Goal: Check status: Check status

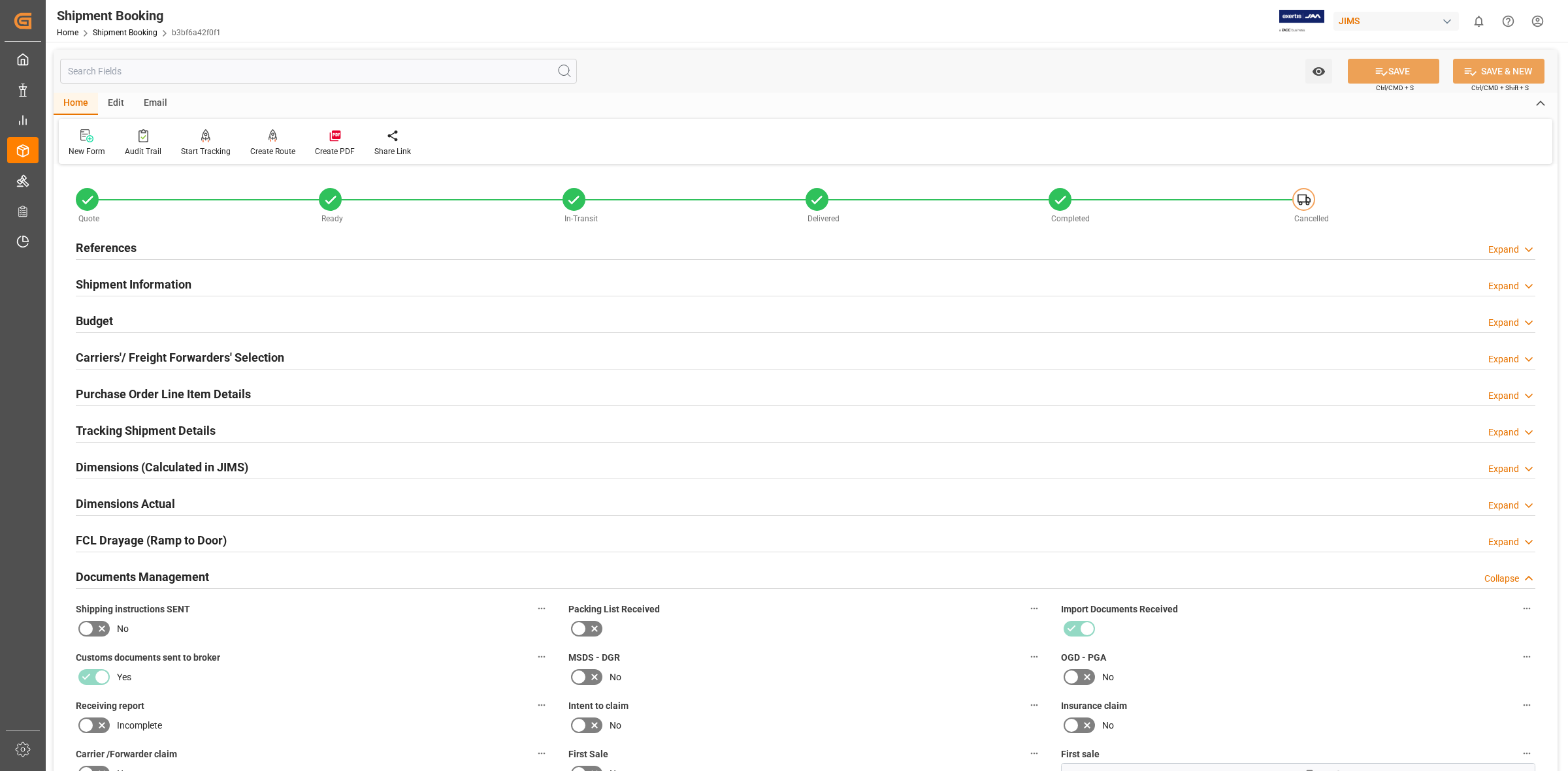
scroll to position [210, 0]
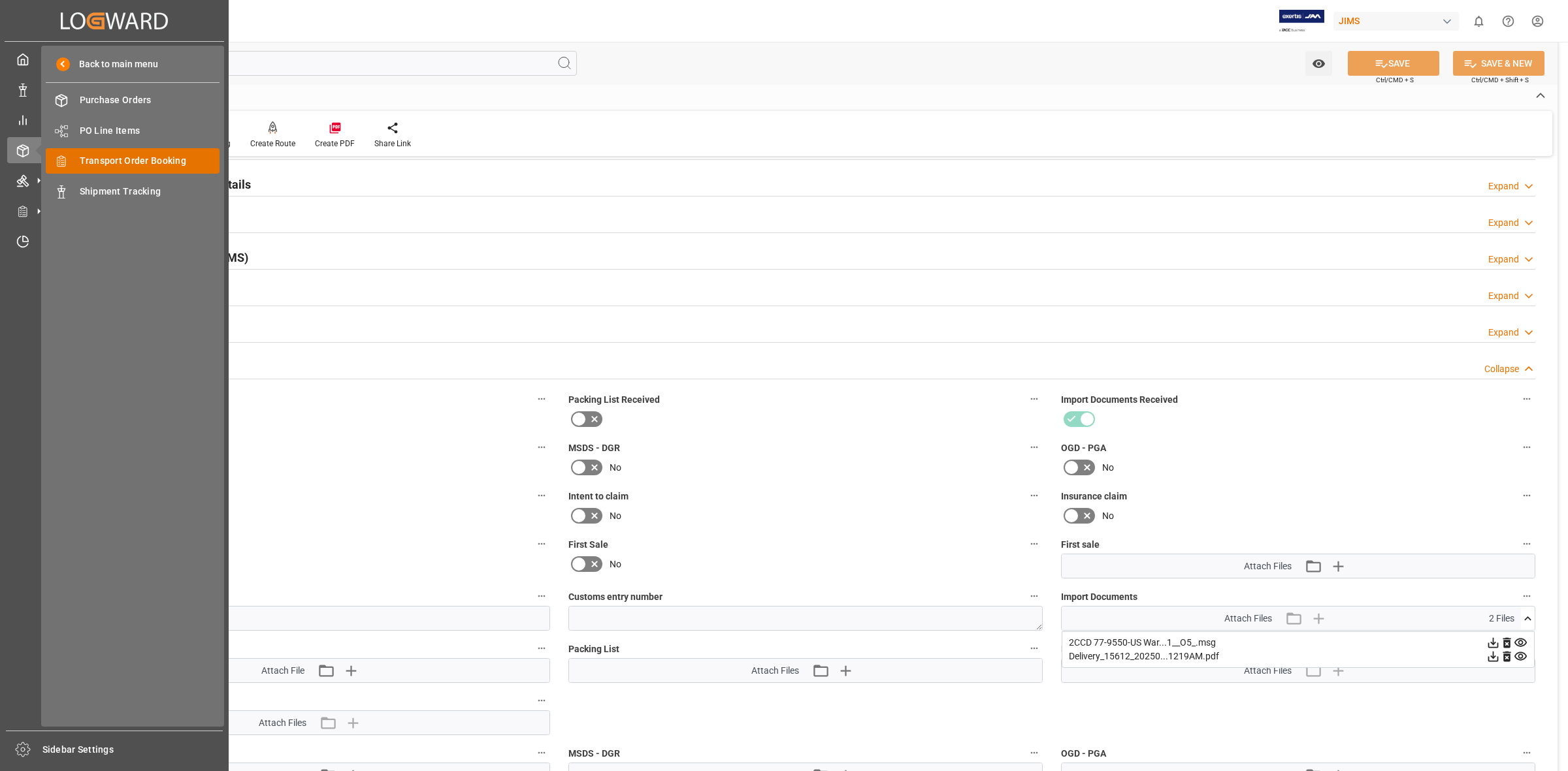
drag, startPoint x: 108, startPoint y: 158, endPoint x: 134, endPoint y: 158, distance: 26.0
click at [0, 0] on span "Order Management" at bounding box center [0, 0] width 0 height 0
click at [155, 158] on span "Transport Order Booking" at bounding box center [150, 160] width 141 height 13
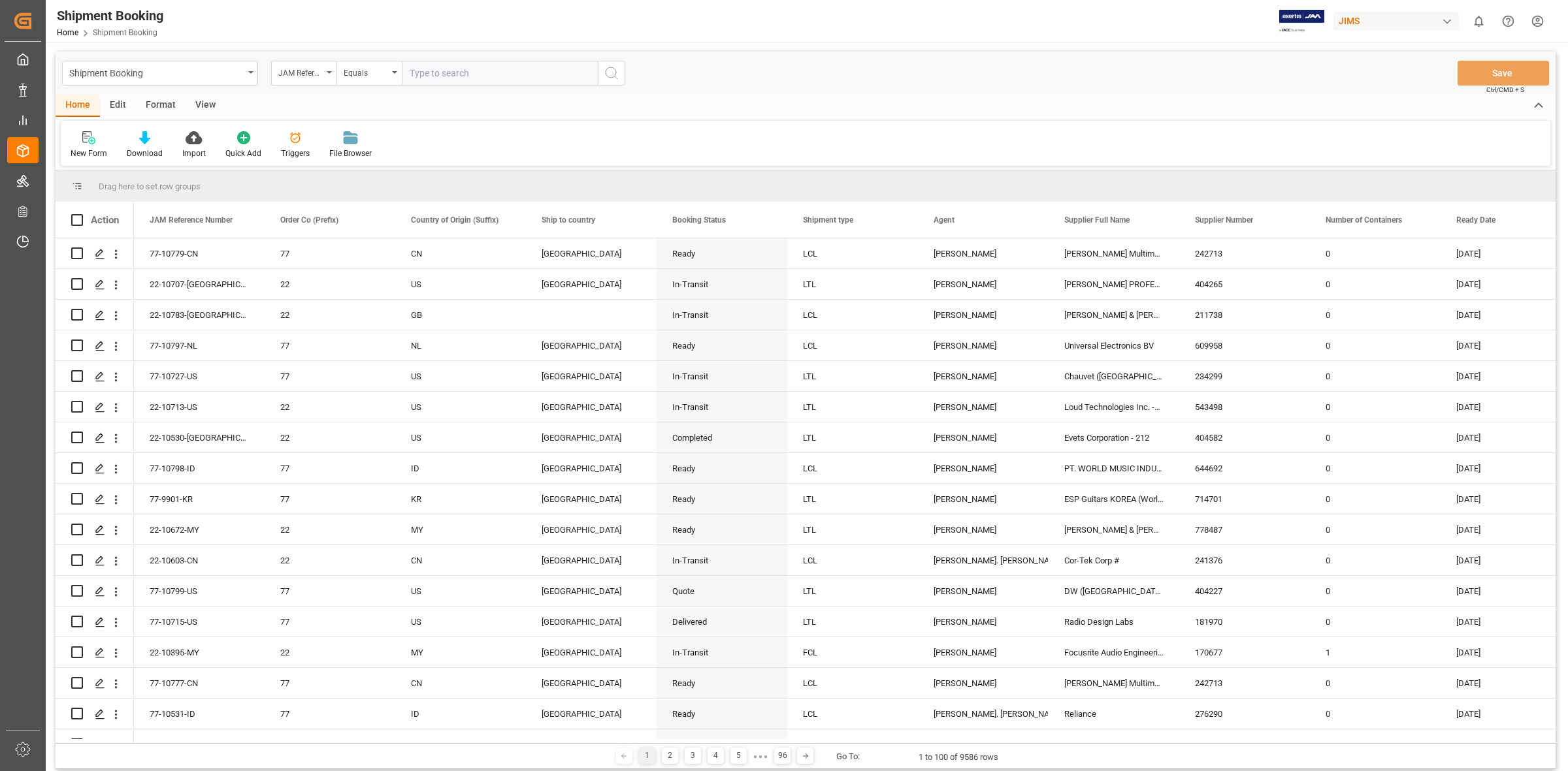
click at [408, 69] on input "text" at bounding box center [499, 73] width 196 height 25
type input "77-10593-[GEOGRAPHIC_DATA]"
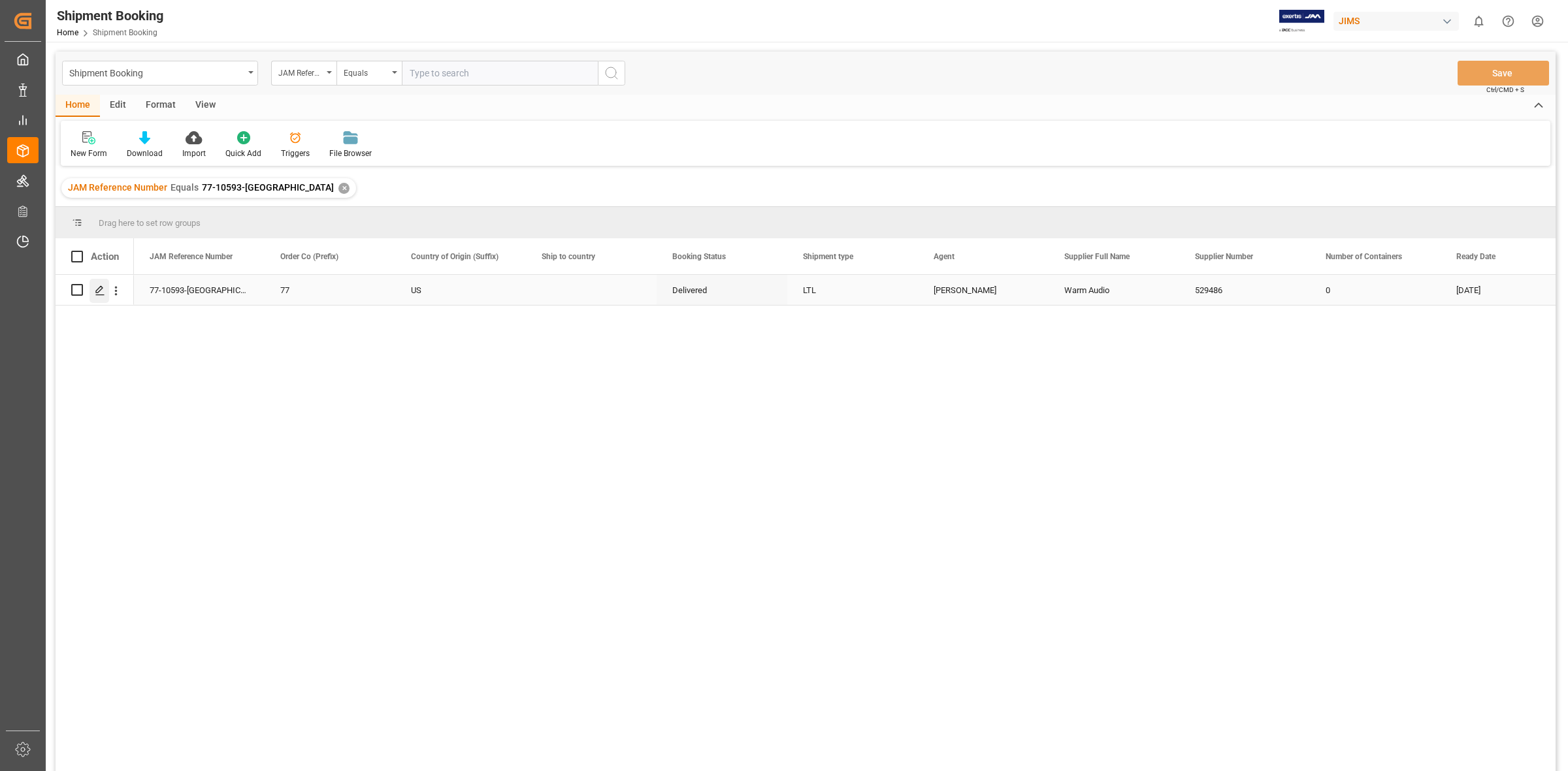
click at [96, 290] on icon "Press SPACE to select this row." at bounding box center [100, 290] width 11 height 11
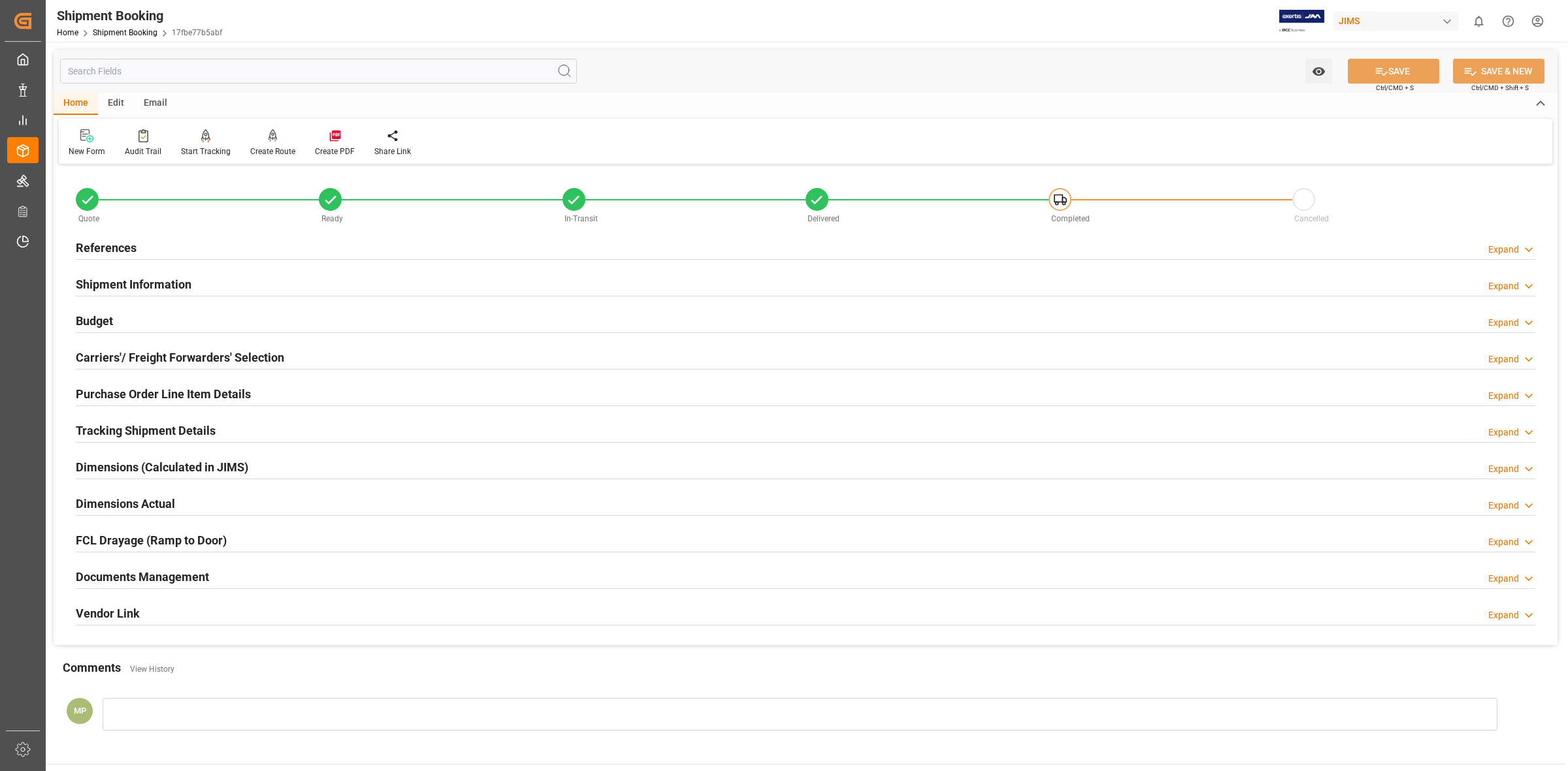
click at [1519, 583] on div "Expand" at bounding box center [1511, 578] width 47 height 13
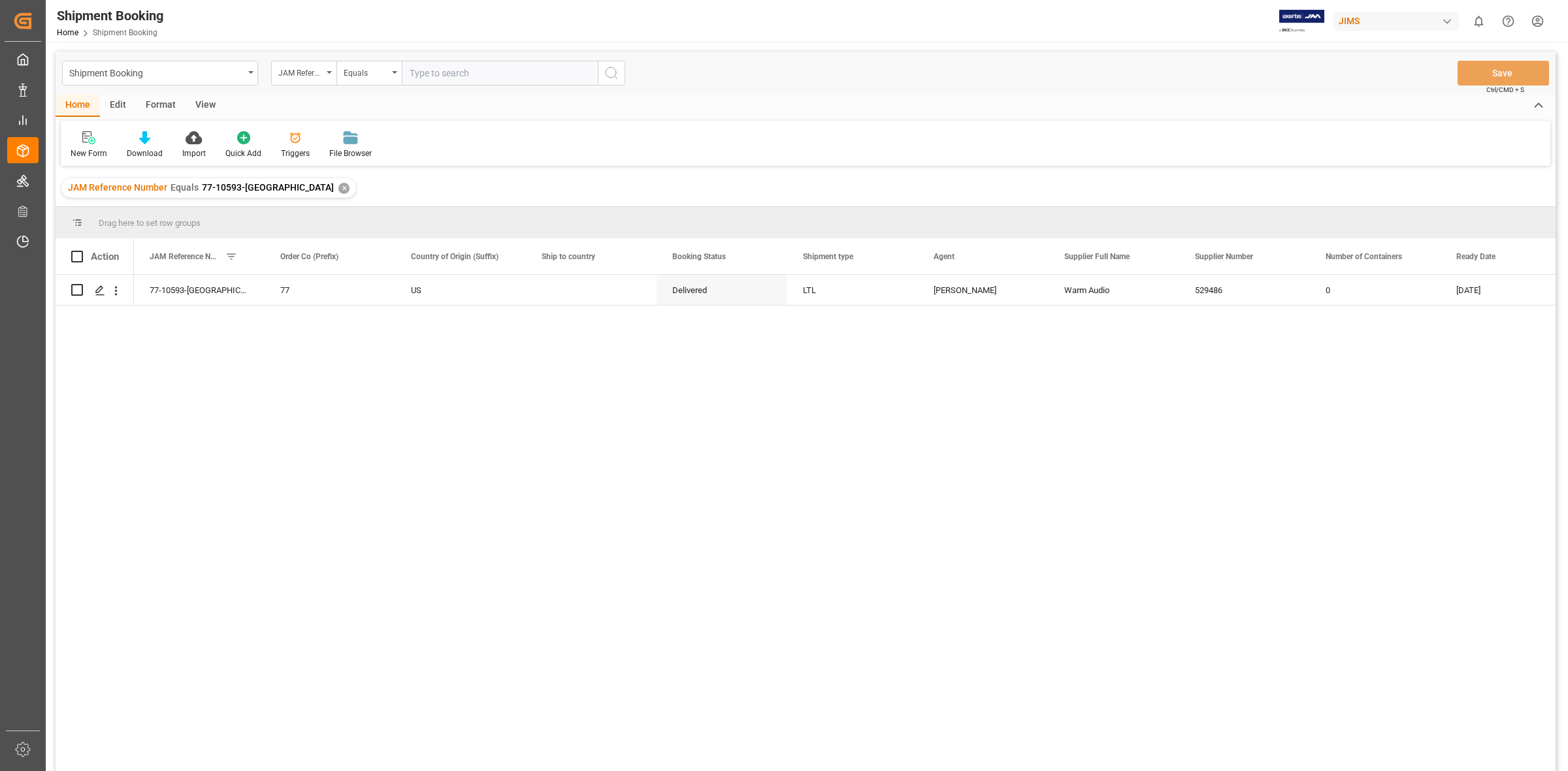
click at [338, 187] on div "✕" at bounding box center [344, 189] width 12 height 12
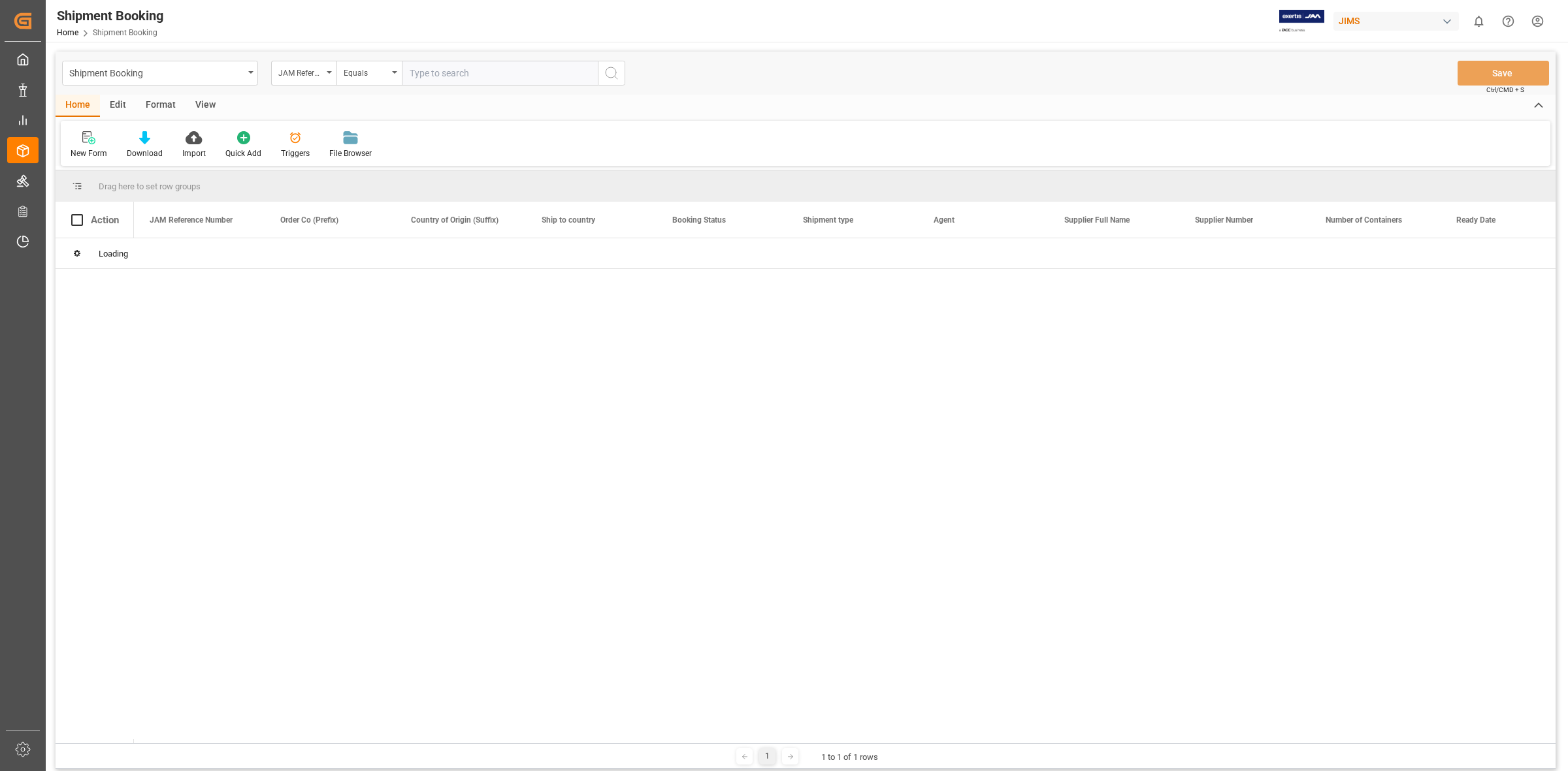
click at [417, 77] on input "text" at bounding box center [499, 73] width 196 height 25
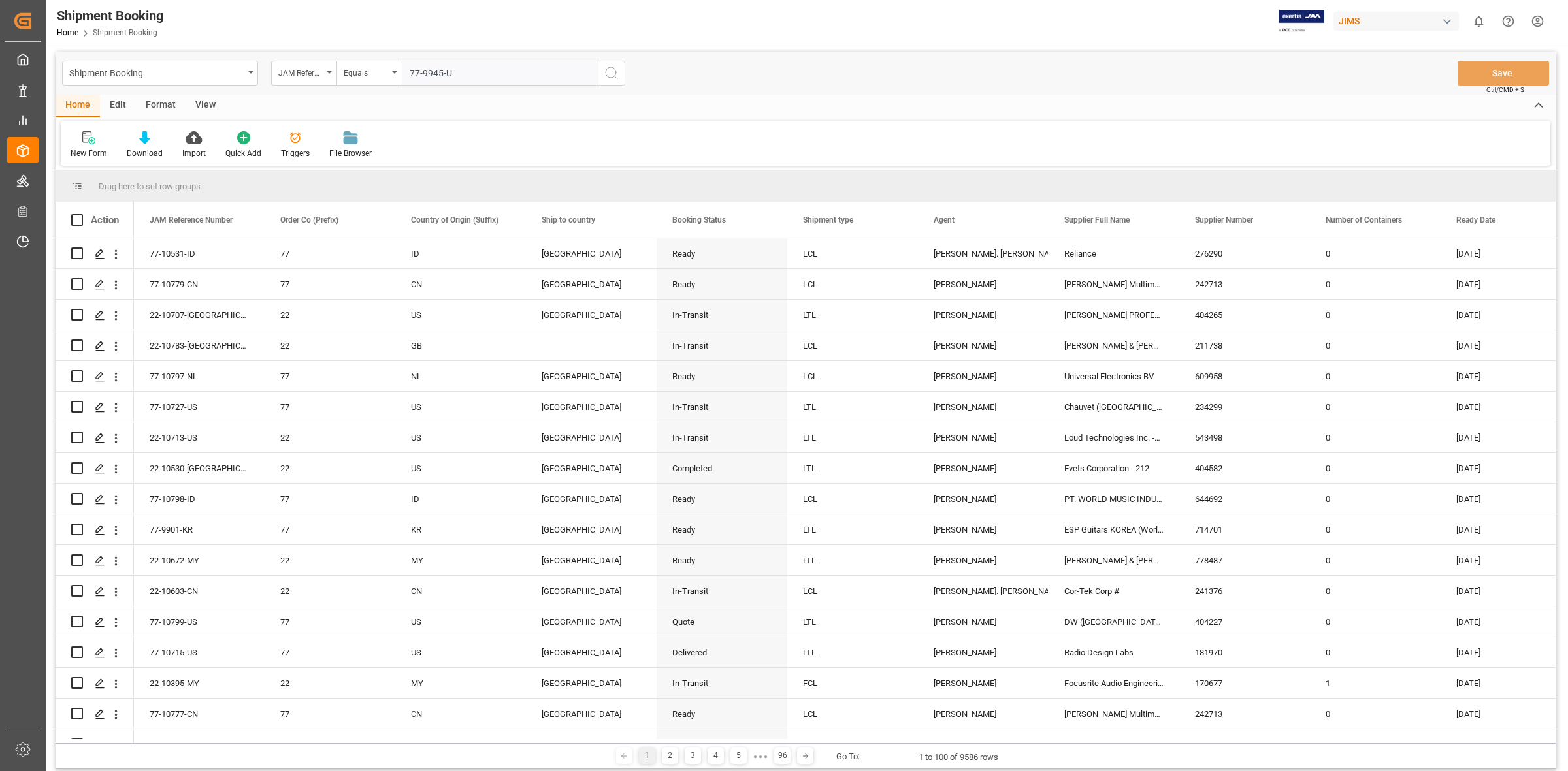
type input "77-9945-[GEOGRAPHIC_DATA]"
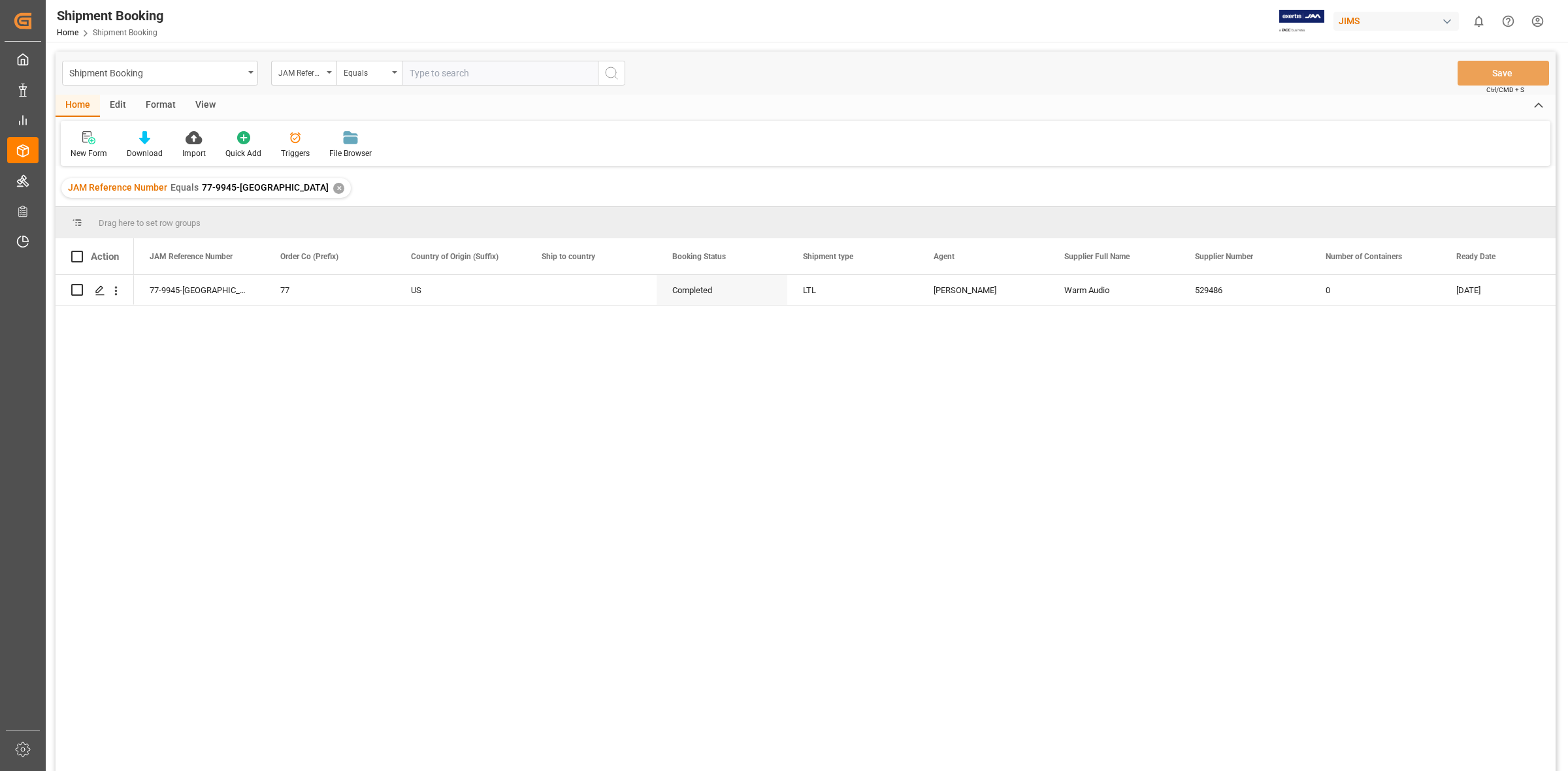
click at [314, 400] on div "77-9945-US 77 US Completed LTL [PERSON_NAME] Audio 529486 0 [DATE]" at bounding box center [844, 528] width 1421 height 505
click at [93, 290] on div "Press SPACE to select this row." at bounding box center [99, 290] width 19 height 24
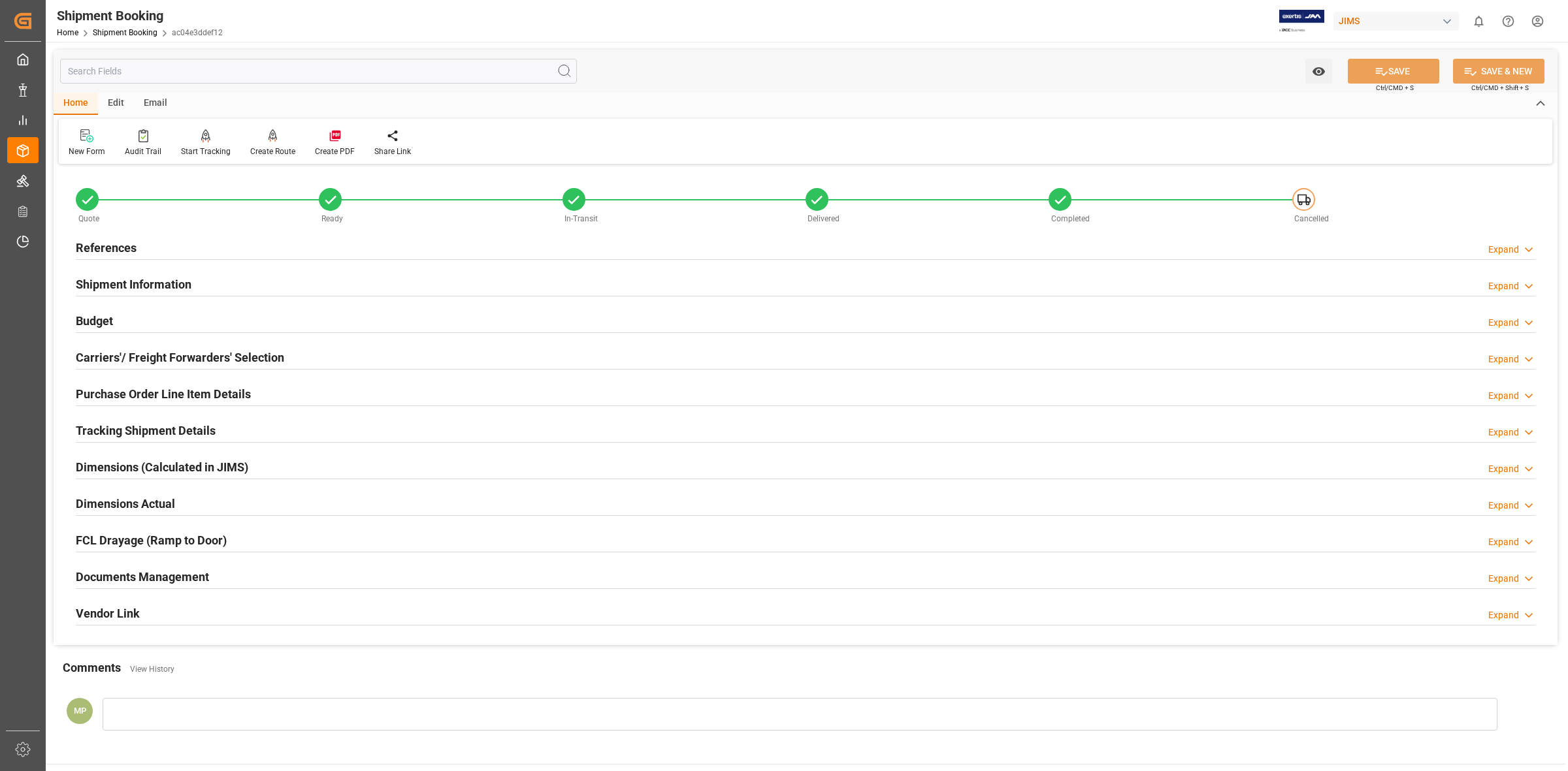
click at [1523, 579] on icon at bounding box center [1528, 578] width 13 height 13
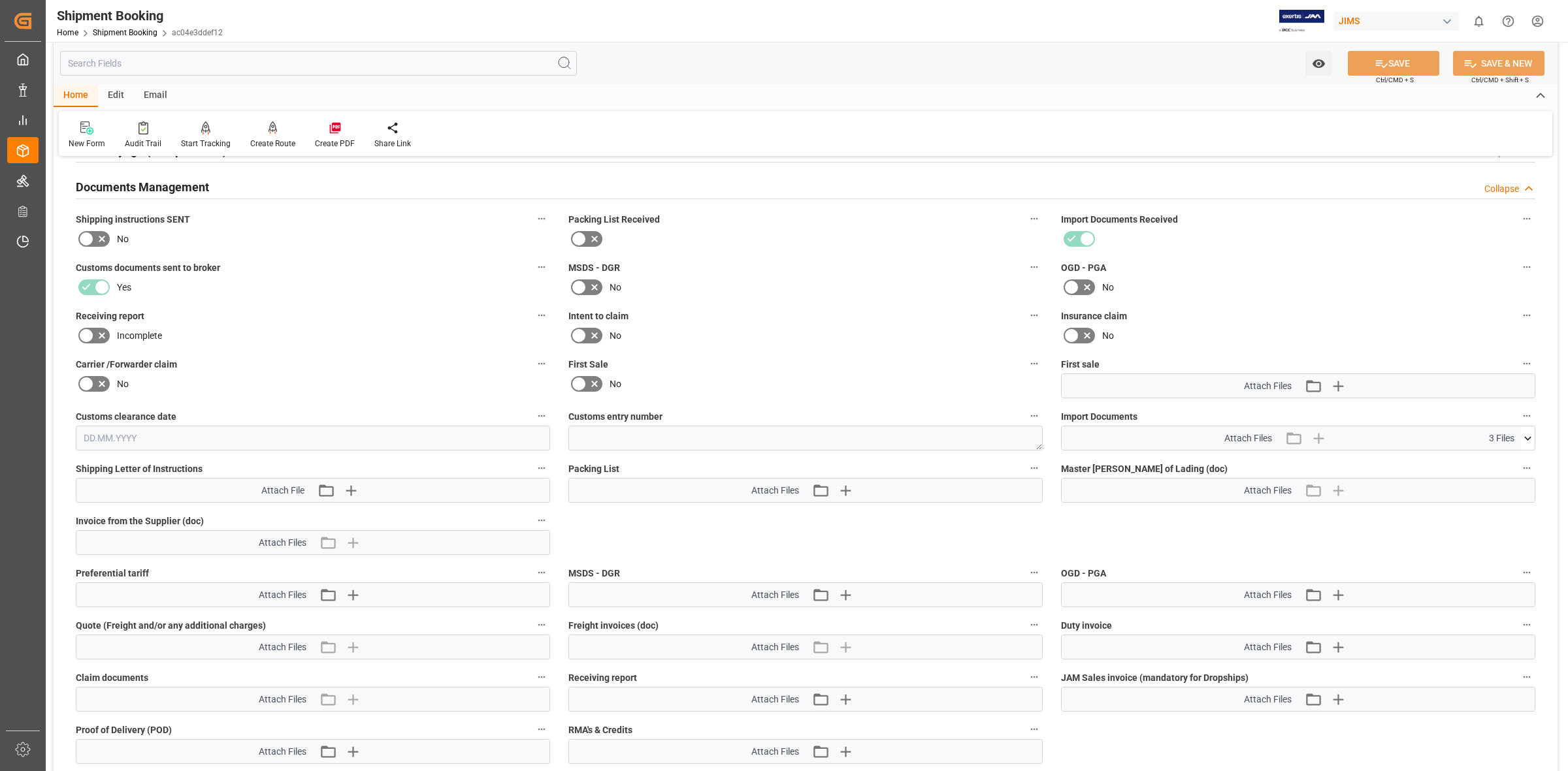
scroll to position [408, 0]
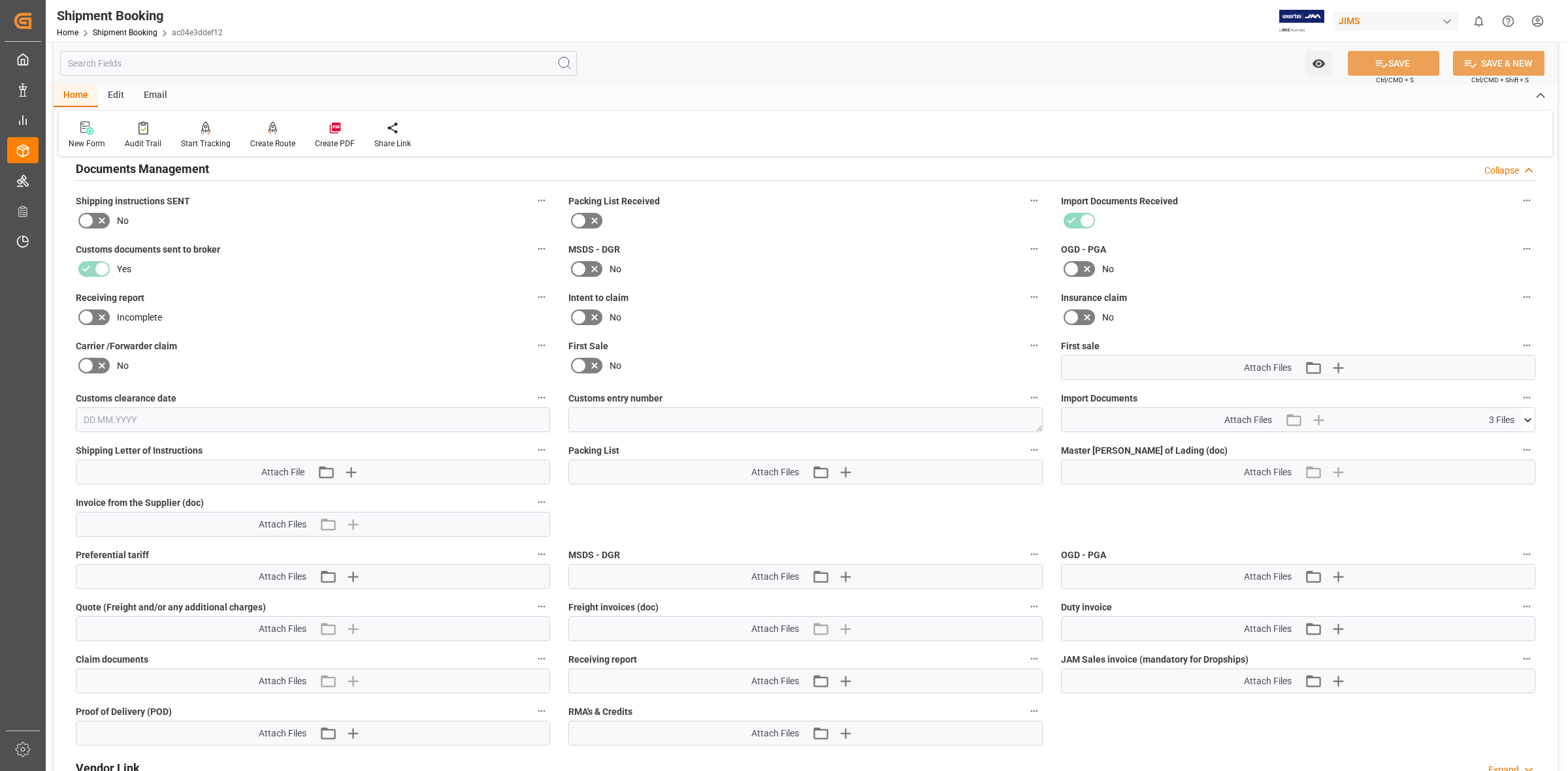
click at [1512, 419] on span "3 Files" at bounding box center [1501, 420] width 26 height 13
click at [1527, 413] on icon at bounding box center [1527, 420] width 13 height 13
click at [1493, 474] on icon at bounding box center [1492, 471] width 13 height 13
click at [1489, 472] on icon at bounding box center [1492, 471] width 13 height 13
drag, startPoint x: 1494, startPoint y: 445, endPoint x: 1487, endPoint y: 449, distance: 8.1
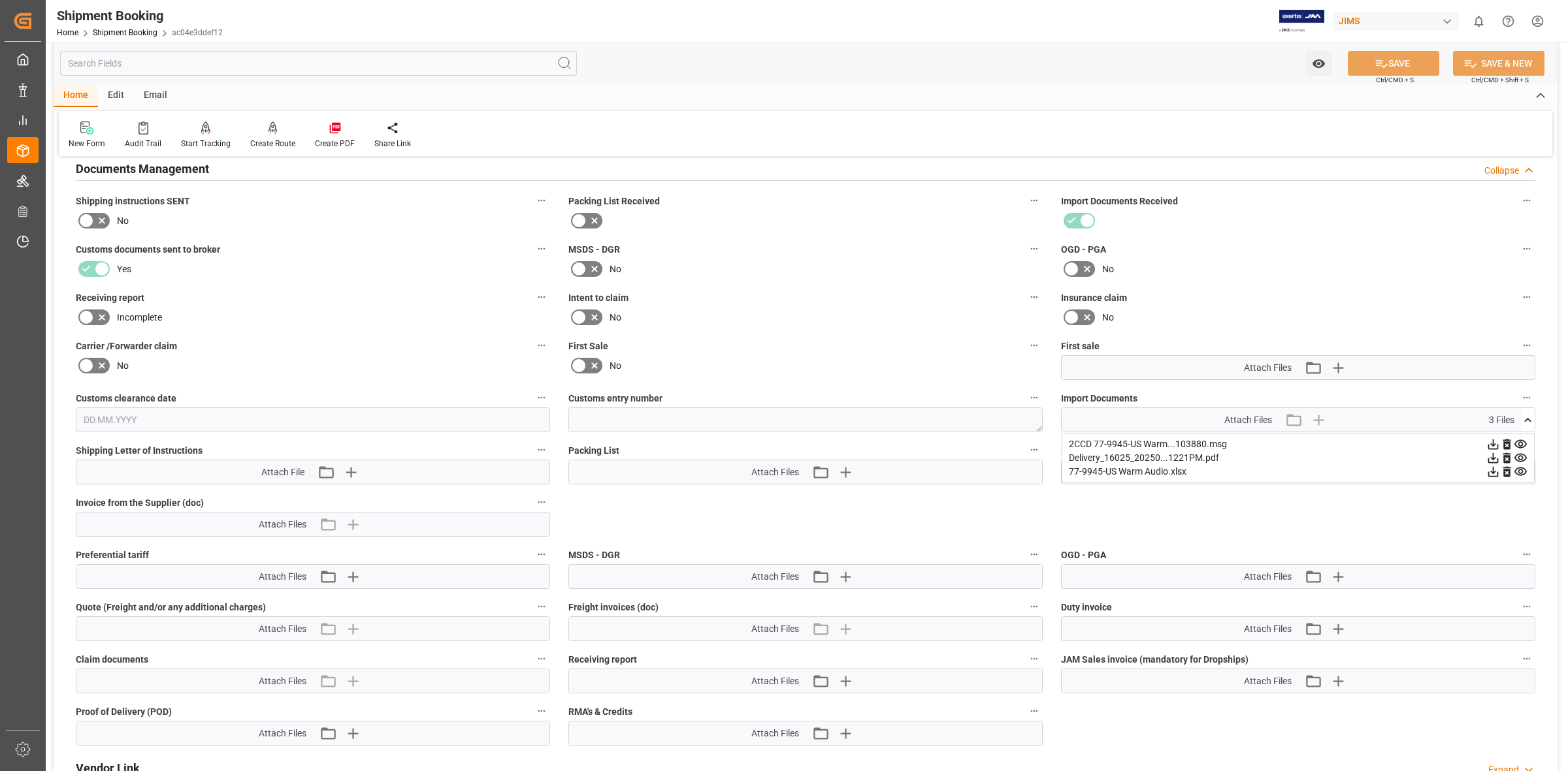
click at [1494, 445] on icon at bounding box center [1492, 443] width 13 height 13
click at [1304, 255] on label "OGD - PGA" at bounding box center [1298, 249] width 475 height 19
click at [1518, 255] on button "OGD - PGA" at bounding box center [1526, 248] width 17 height 17
click at [1488, 456] on div at bounding box center [784, 385] width 1568 height 771
click at [1489, 456] on icon at bounding box center [1492, 458] width 13 height 13
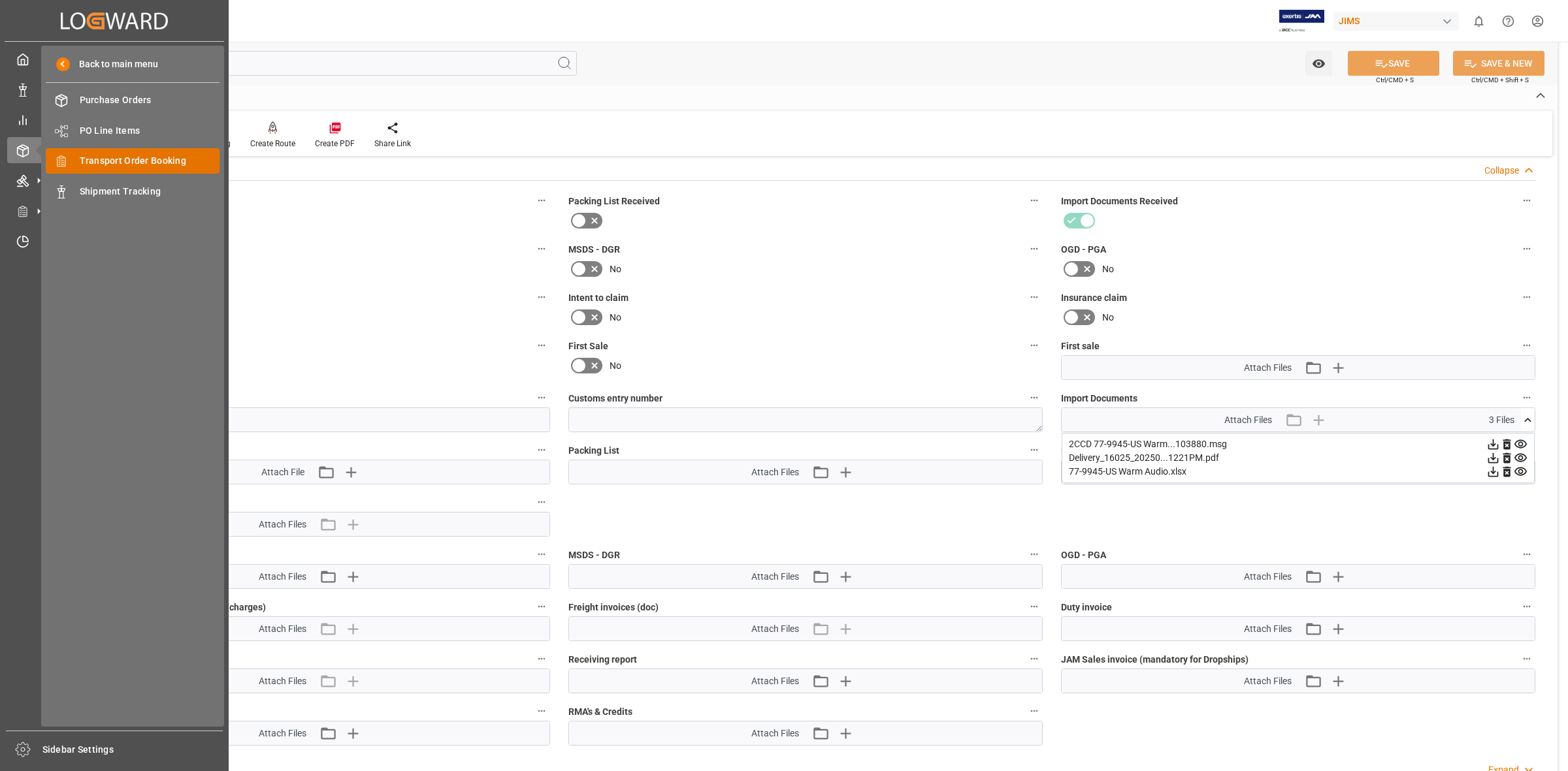
click at [96, 160] on span "Transport Order Booking" at bounding box center [150, 160] width 141 height 13
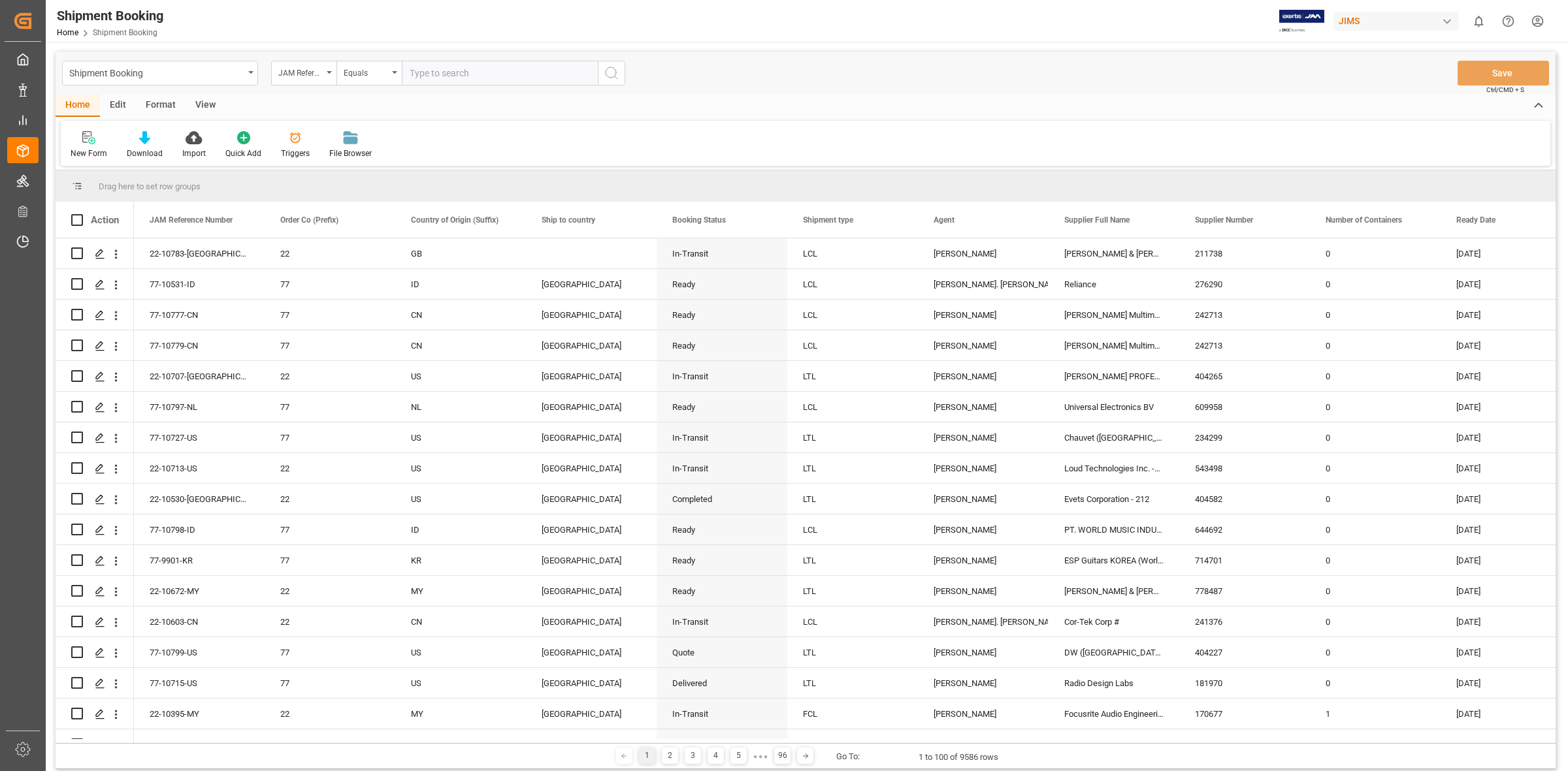
click at [436, 67] on input "text" at bounding box center [499, 73] width 196 height 25
type input "77-10593-[GEOGRAPHIC_DATA]"
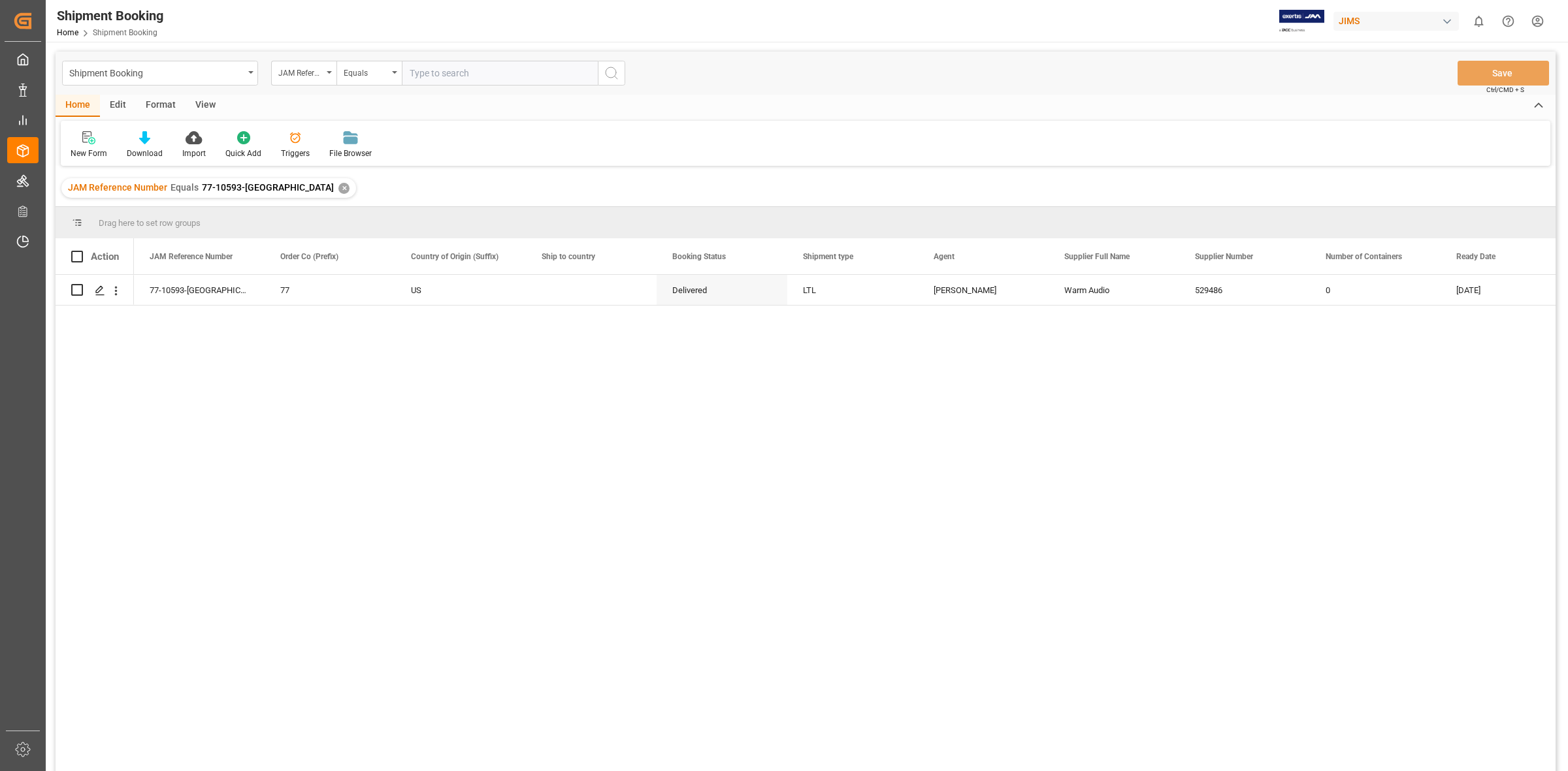
click at [392, 397] on div "77-10593-US 77 US Delivered LTL [PERSON_NAME] Audio 529486 0 [DATE]" at bounding box center [844, 528] width 1421 height 505
click at [104, 288] on icon "Press SPACE to select this row." at bounding box center [100, 290] width 11 height 11
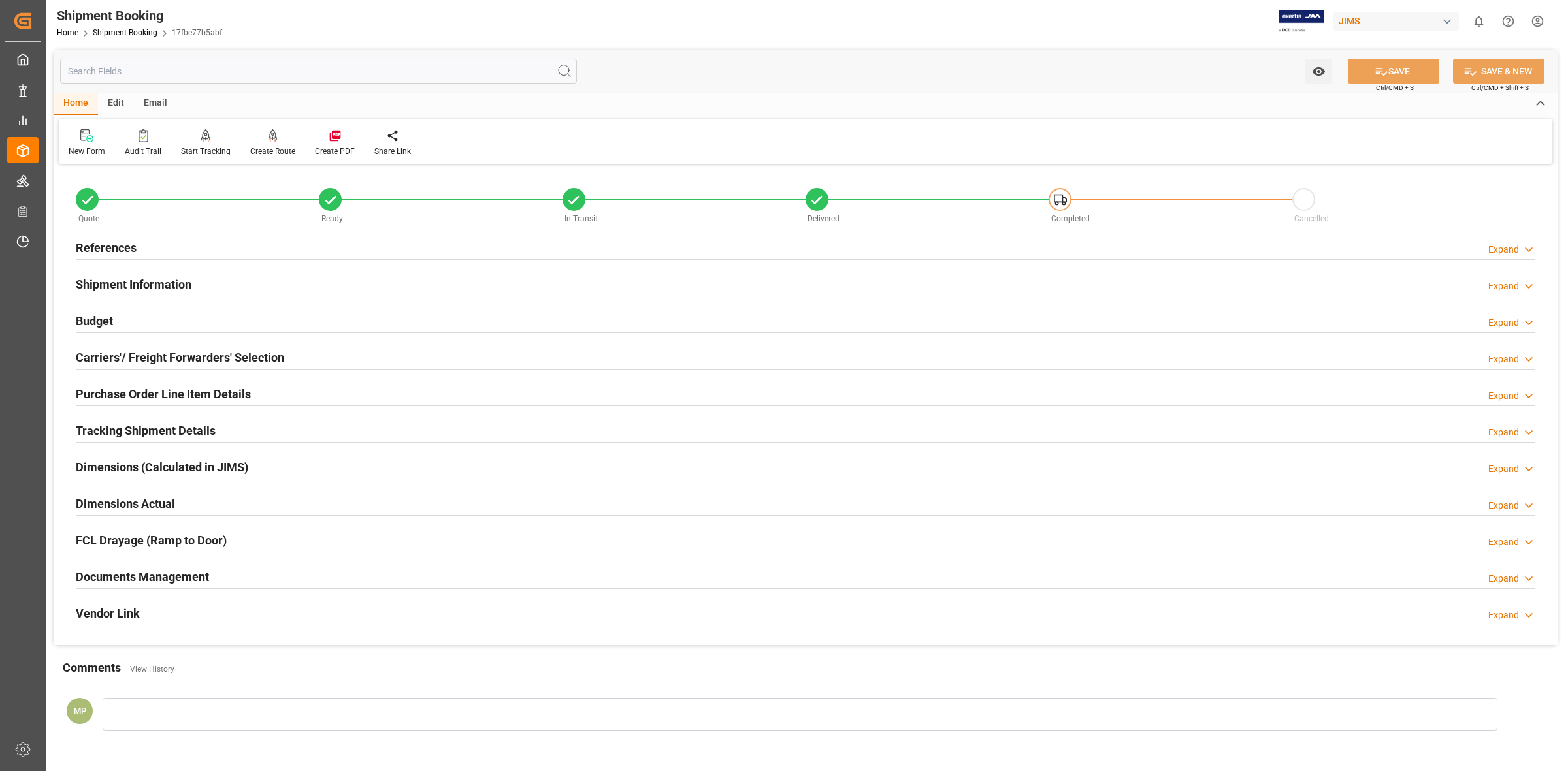
click at [1491, 575] on div "Expand" at bounding box center [1503, 578] width 31 height 13
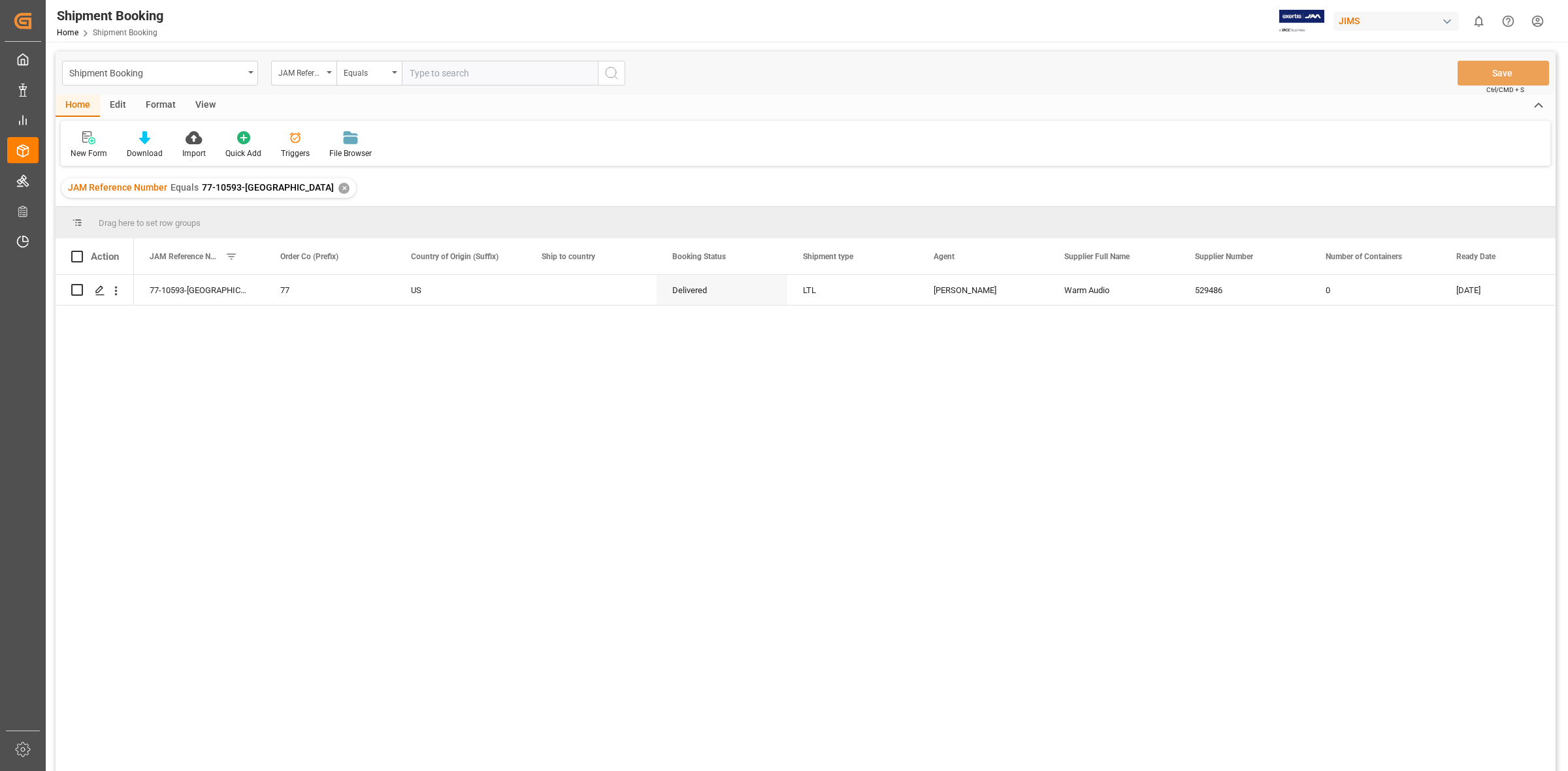
click at [338, 189] on div "✕" at bounding box center [344, 189] width 12 height 12
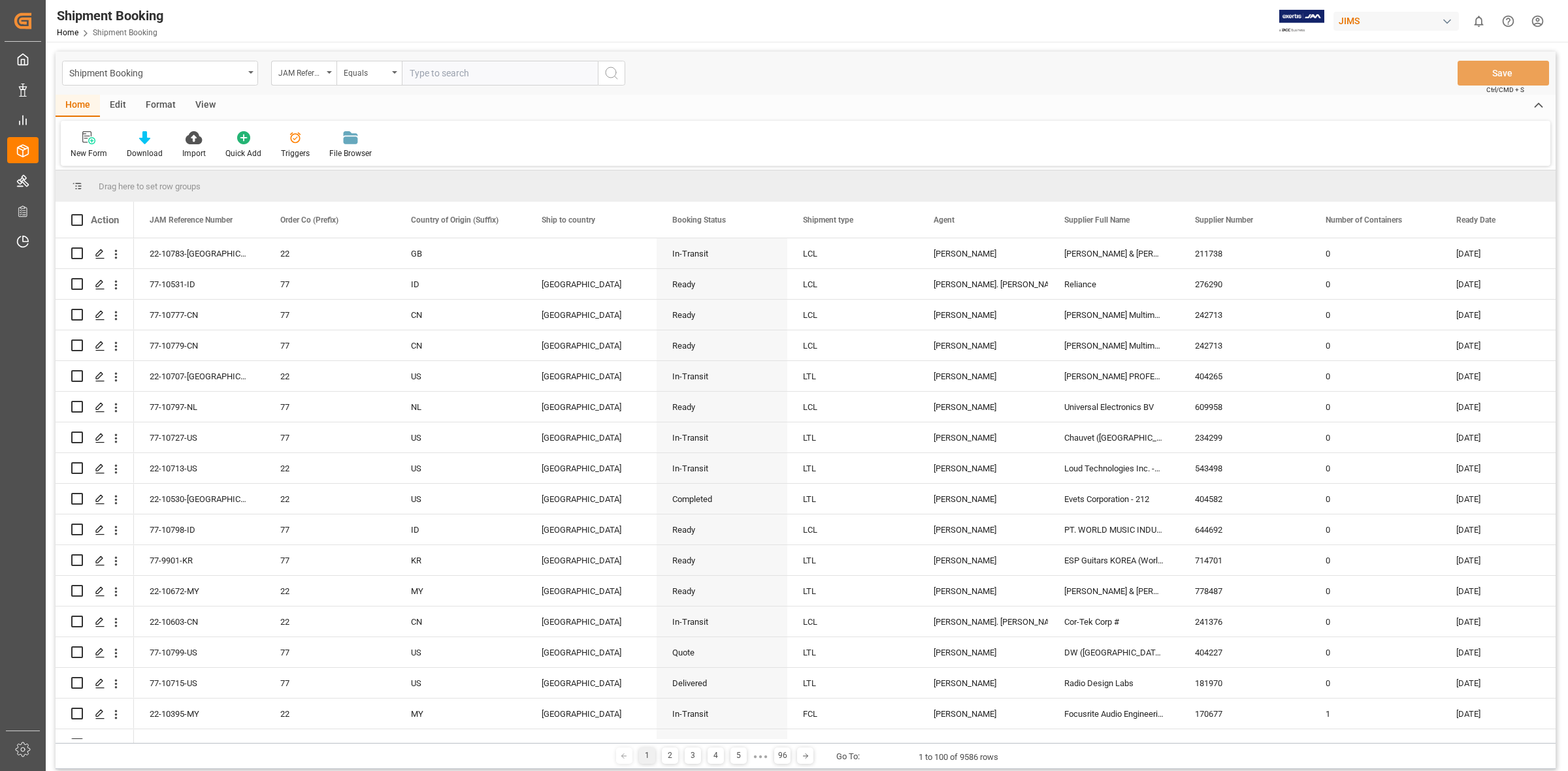
click at [421, 71] on input "text" at bounding box center [499, 73] width 196 height 25
type input "77-9550-[GEOGRAPHIC_DATA]"
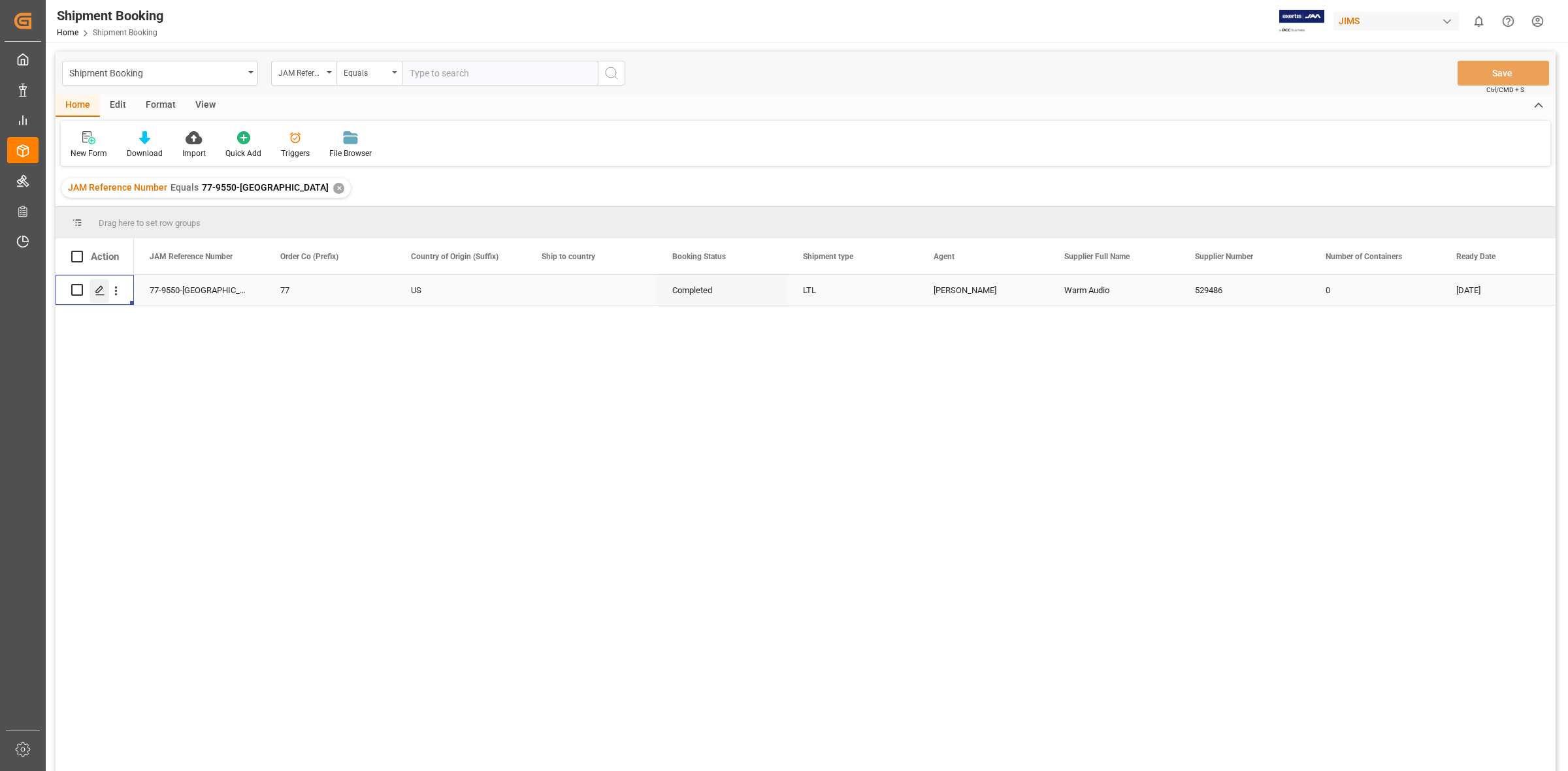
click at [100, 291] on icon "Press SPACE to select this row." at bounding box center [100, 290] width 11 height 11
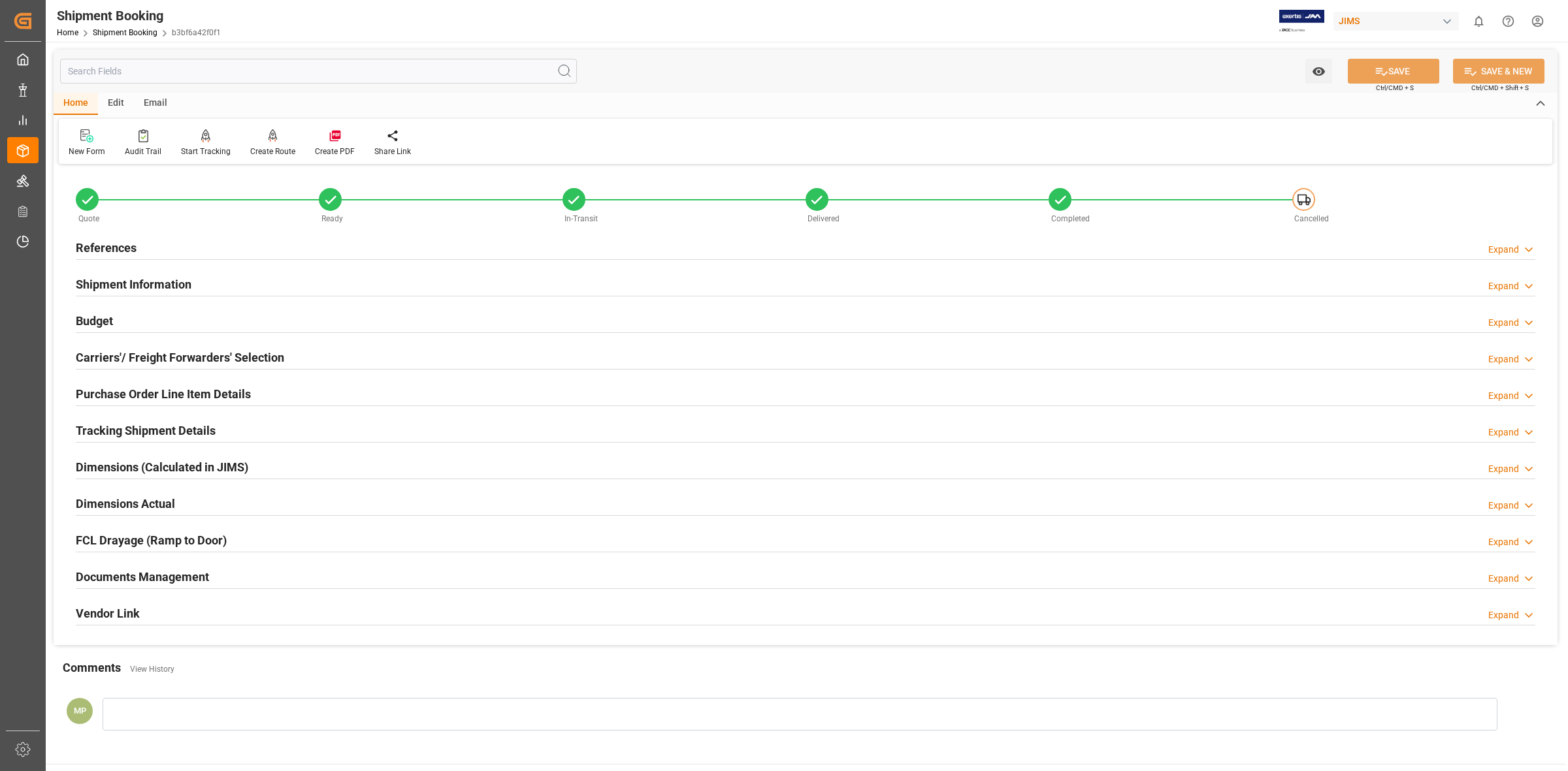
drag, startPoint x: 1506, startPoint y: 579, endPoint x: 1487, endPoint y: 579, distance: 19.0
click at [1506, 579] on div "Expand" at bounding box center [1503, 578] width 31 height 13
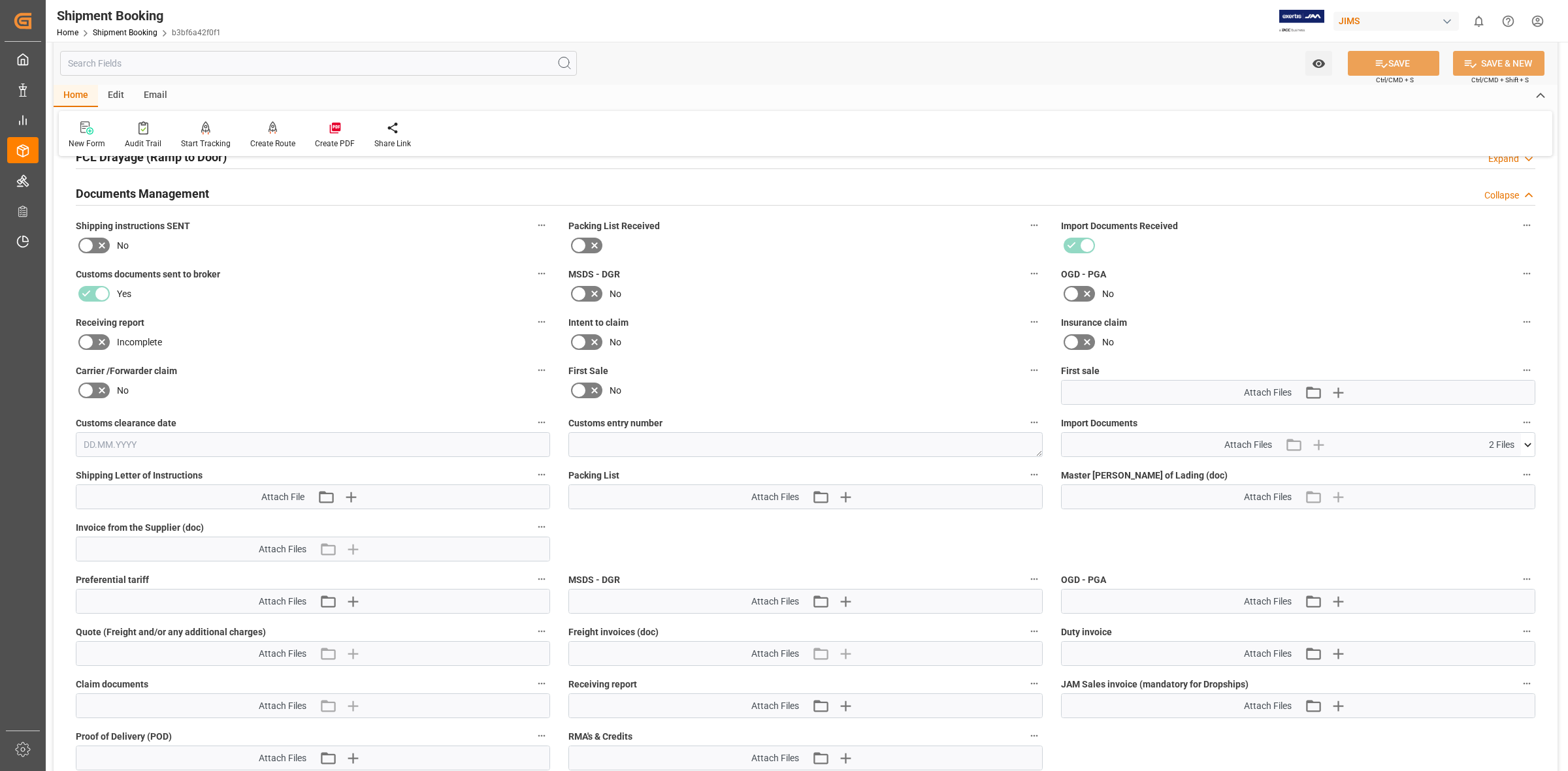
scroll to position [408, 0]
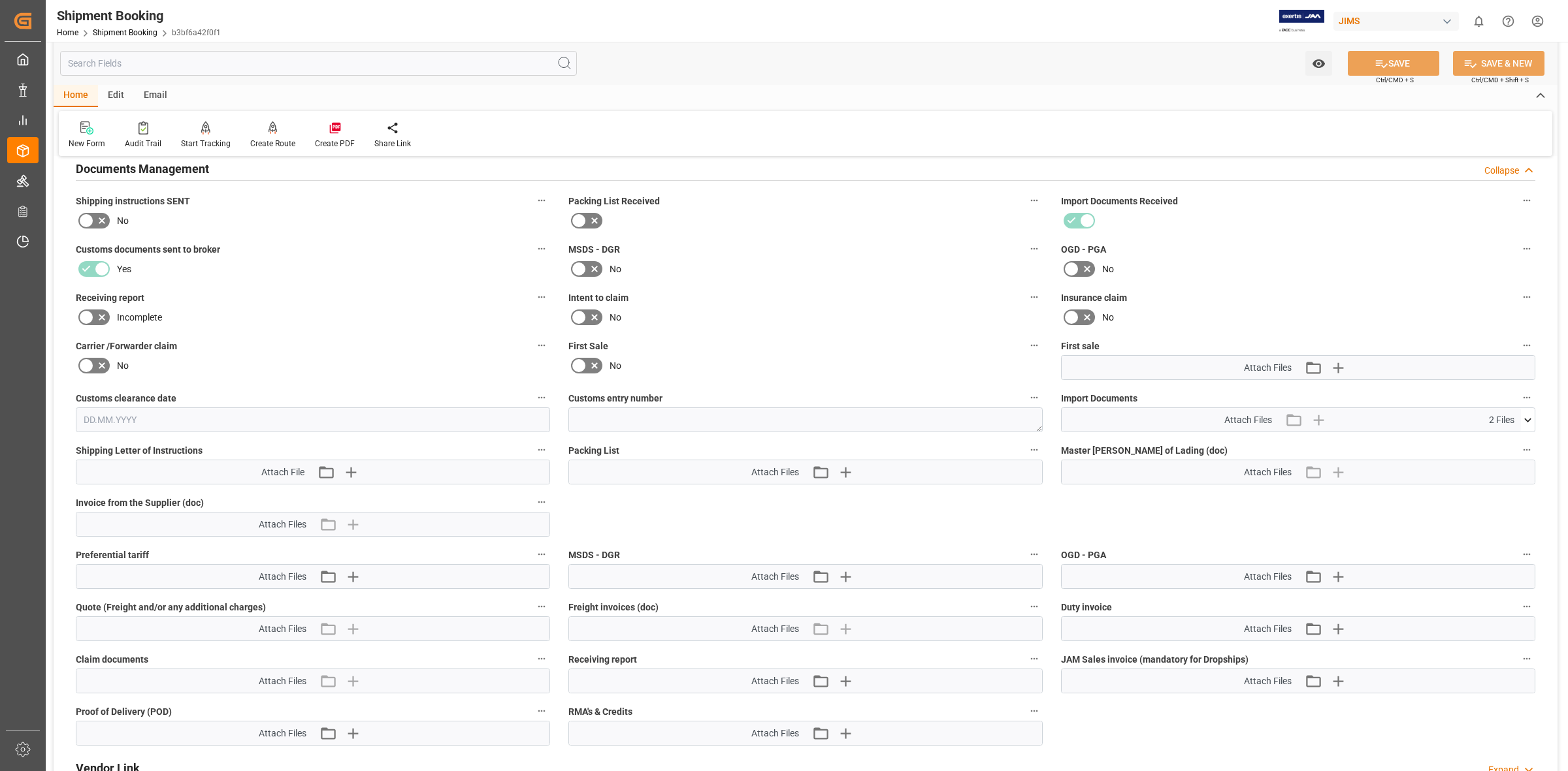
click at [1510, 416] on span "2 Files" at bounding box center [1501, 420] width 26 height 13
click at [1527, 416] on icon at bounding box center [1527, 420] width 13 height 13
click at [1493, 458] on icon at bounding box center [1494, 459] width 11 height 11
